Goal: Information Seeking & Learning: Learn about a topic

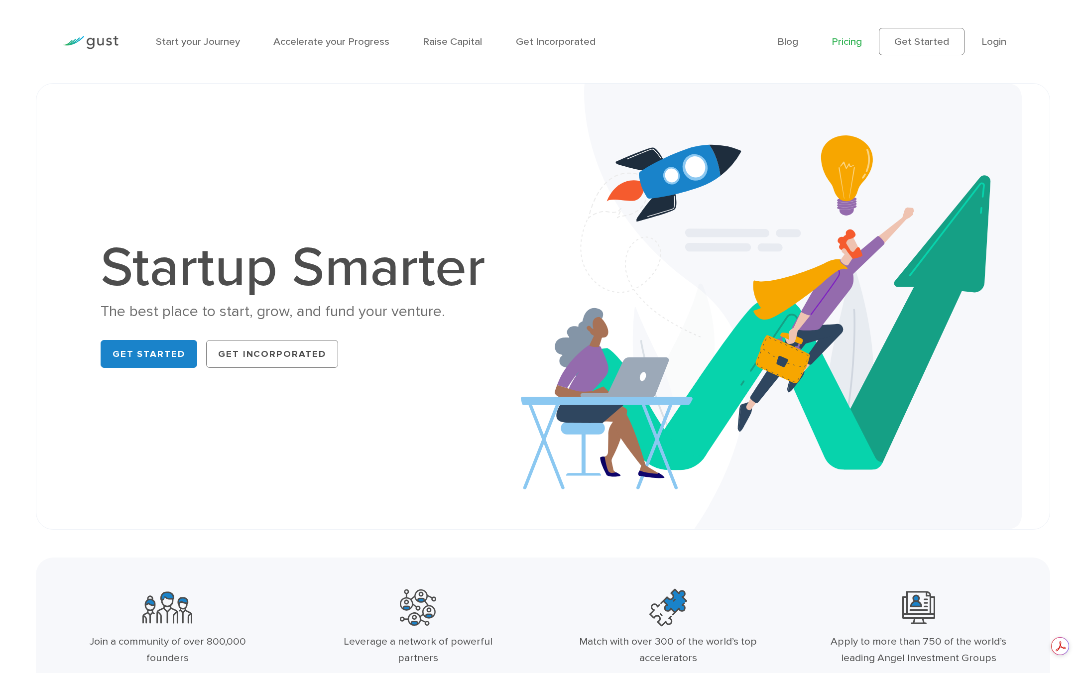
click at [851, 42] on link "Pricing" at bounding box center [846, 41] width 30 height 12
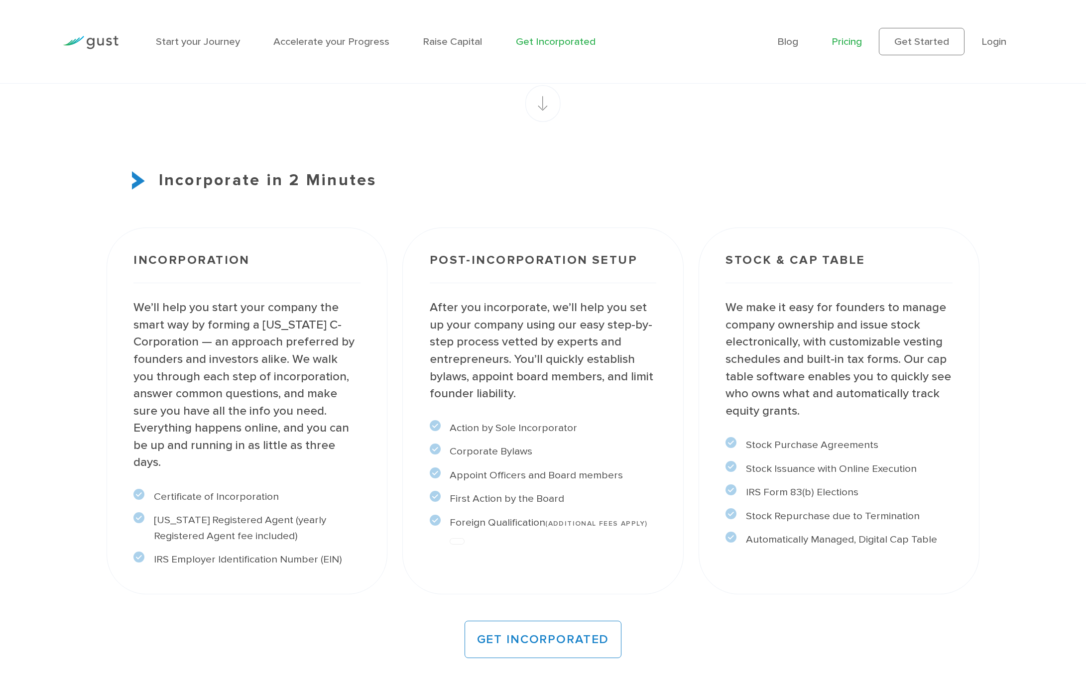
scroll to position [776, 0]
click at [432, 40] on link "Raise Capital" at bounding box center [452, 41] width 59 height 12
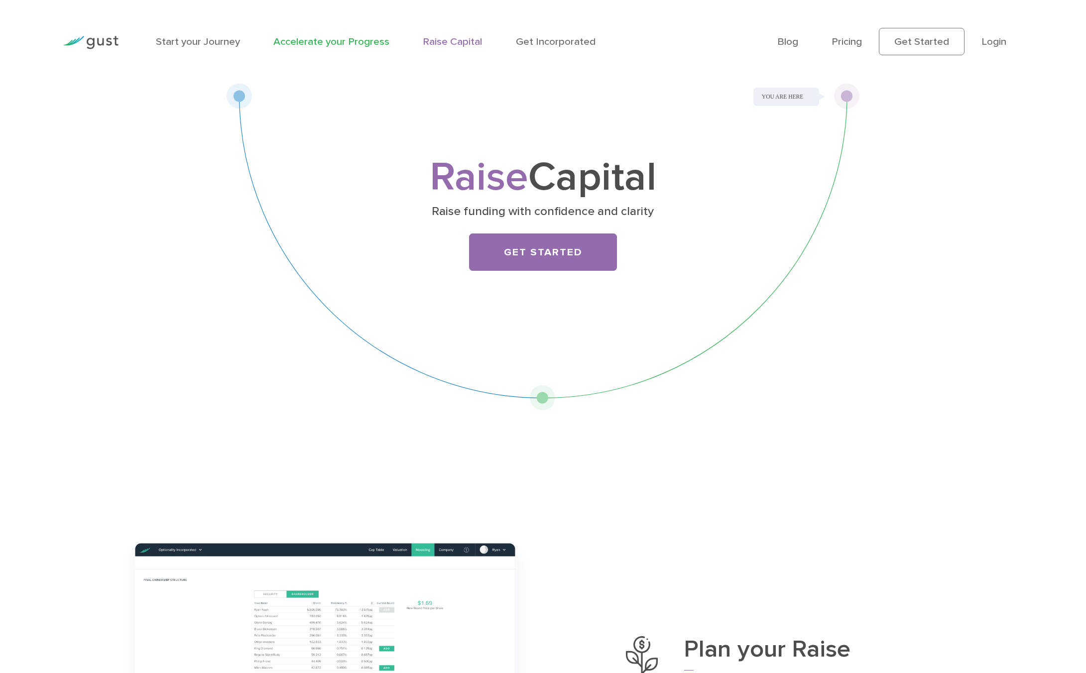
click at [338, 45] on link "Accelerate your Progress" at bounding box center [331, 41] width 116 height 12
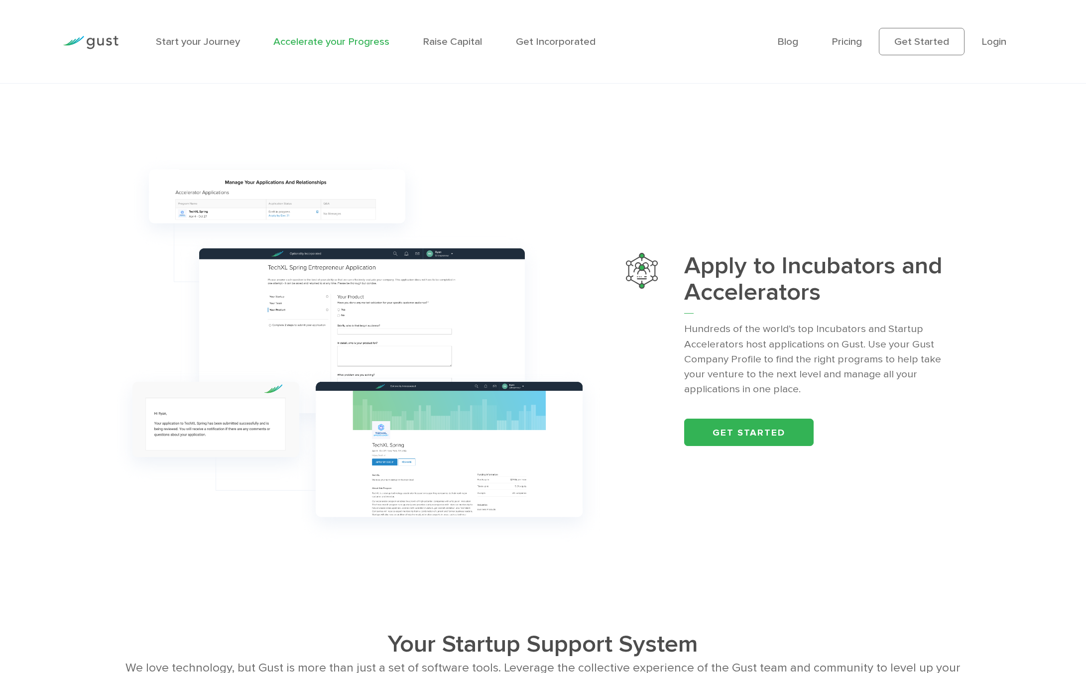
scroll to position [1394, 0]
